Goal: Task Accomplishment & Management: Manage account settings

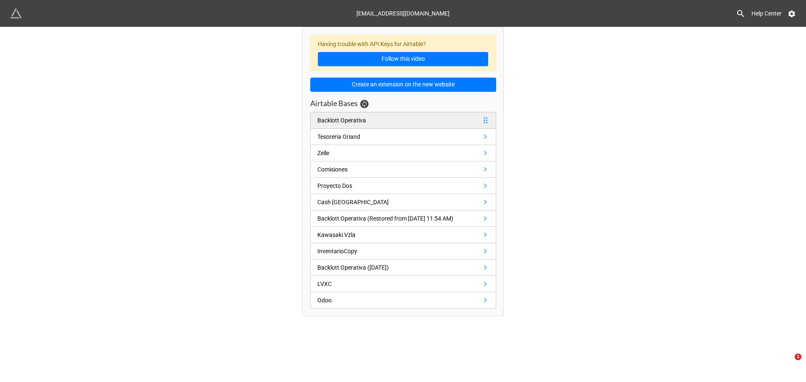
click at [421, 120] on link "Backlott Operativa" at bounding box center [403, 120] width 186 height 17
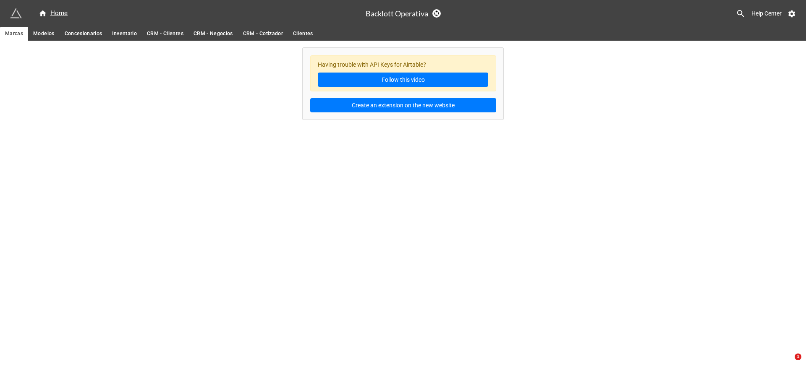
click at [125, 33] on span "Inventario" at bounding box center [124, 33] width 25 height 9
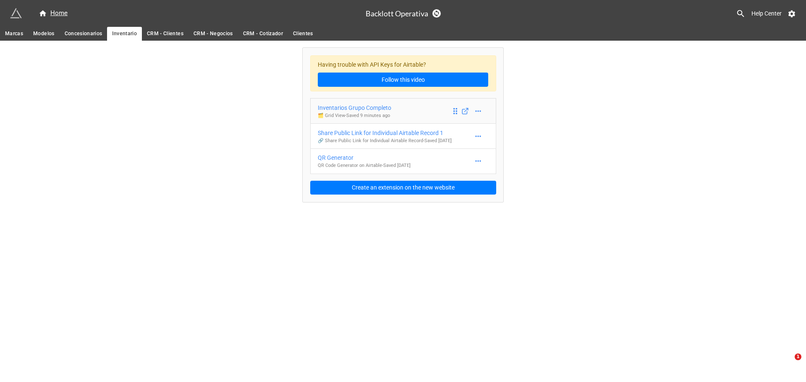
click at [434, 110] on link "Inventarios Grupo Completo 🗂️ Grid View - Saved 9 minutes ago" at bounding box center [403, 111] width 186 height 26
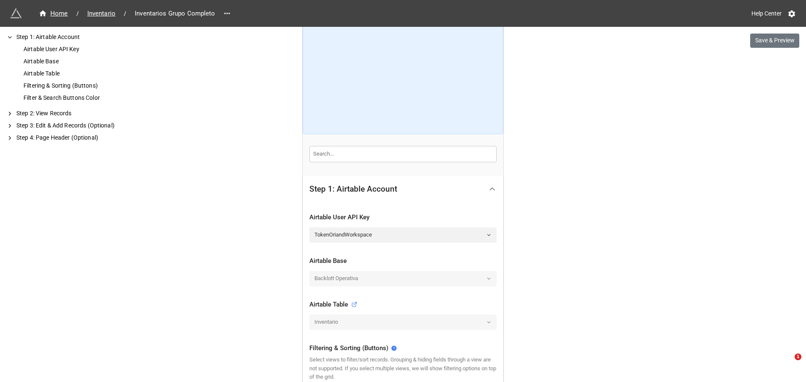
scroll to position [42, 0]
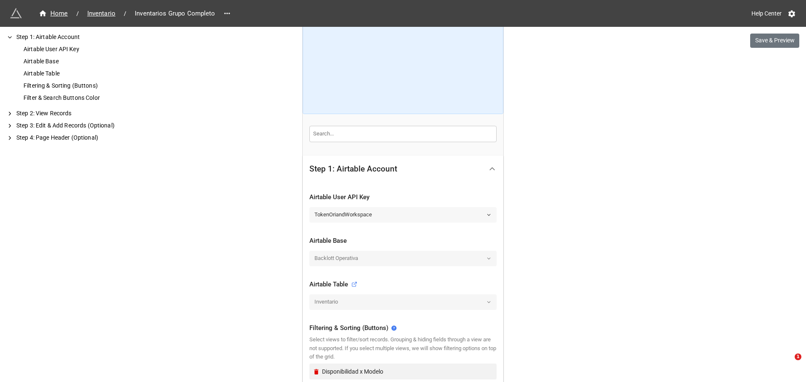
click at [475, 212] on link "TokenOriandWorkspace" at bounding box center [402, 214] width 187 height 15
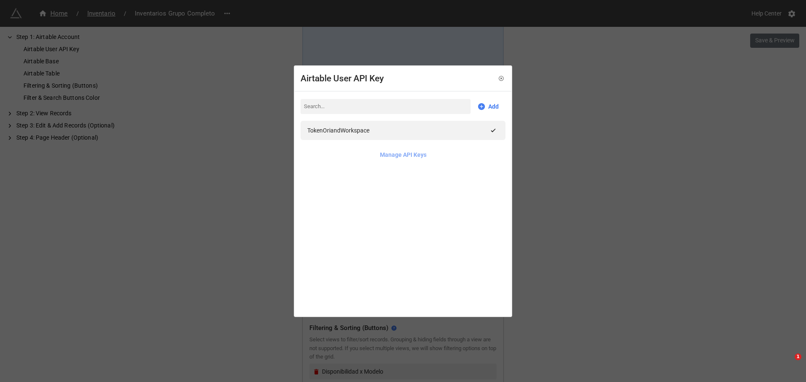
click at [409, 152] on link "Manage API Keys" at bounding box center [403, 154] width 47 height 9
